Goal: Find contact information: Obtain details needed to contact an individual or organization

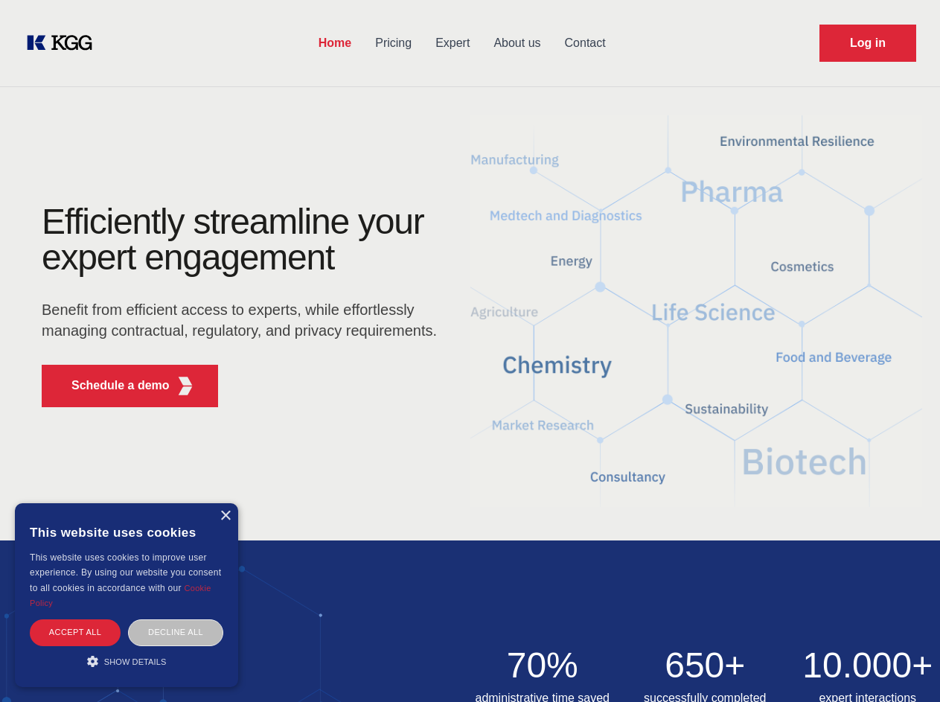
click at [469, 350] on div "Efficiently streamline your expert engagement Benefit from efficient access to …" at bounding box center [244, 311] width 452 height 215
click at [112, 385] on p "Schedule a demo" at bounding box center [120, 385] width 98 height 18
click at [225, 516] on div "×" at bounding box center [224, 515] width 11 height 11
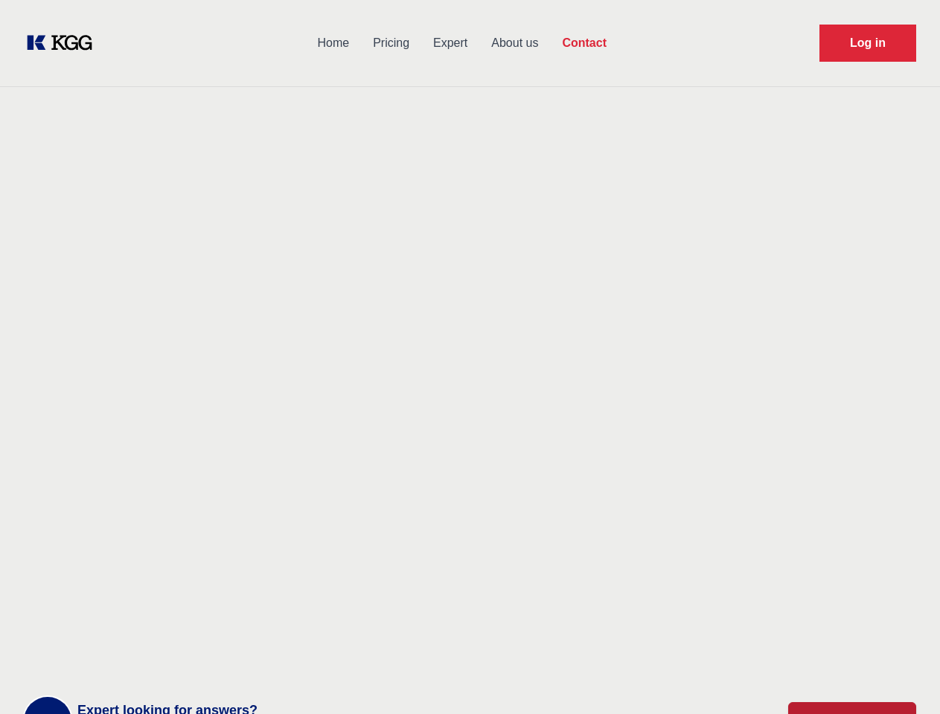
click at [176, 632] on div "Contact Information We would love to hear from you. Postal address [PERSON_NAME…" at bounding box center [208, 471] width 333 height 452
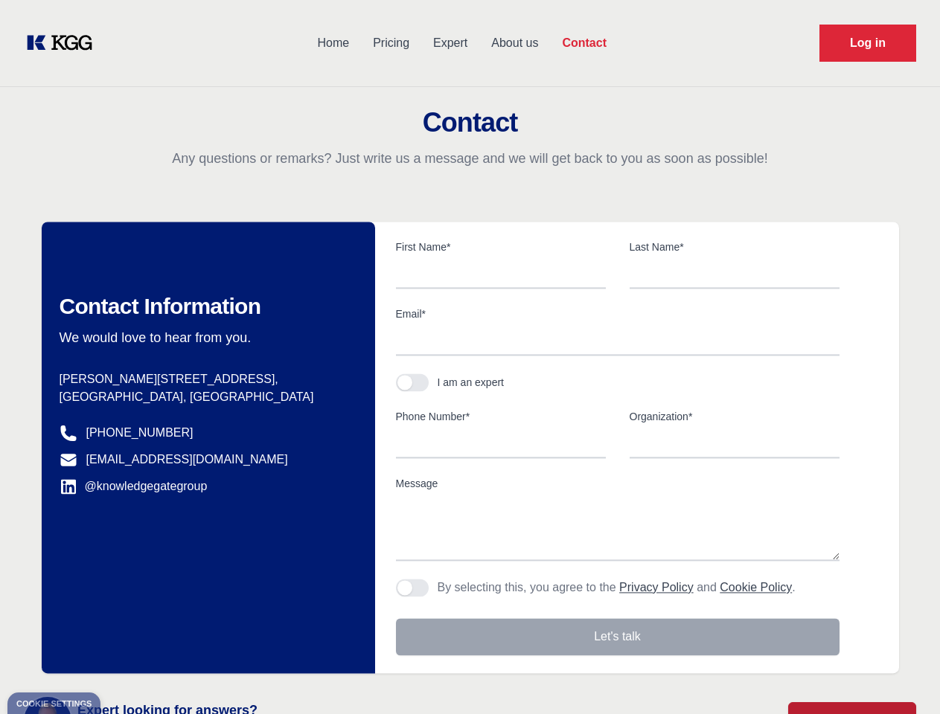
click at [126, 661] on main "Contact Any questions or remarks? Just write us a message and we will get back …" at bounding box center [470, 387] width 940 height 774
